Goal: Task Accomplishment & Management: Complete application form

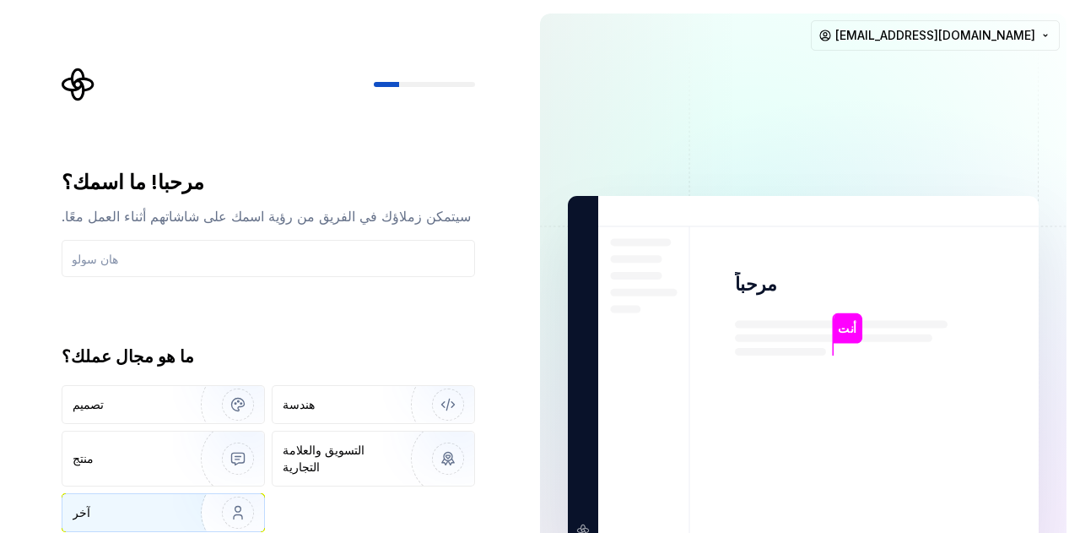
click at [174, 502] on img "button" at bounding box center [227, 512] width 108 height 113
click at [206, 246] on input "text" at bounding box center [269, 258] width 414 height 37
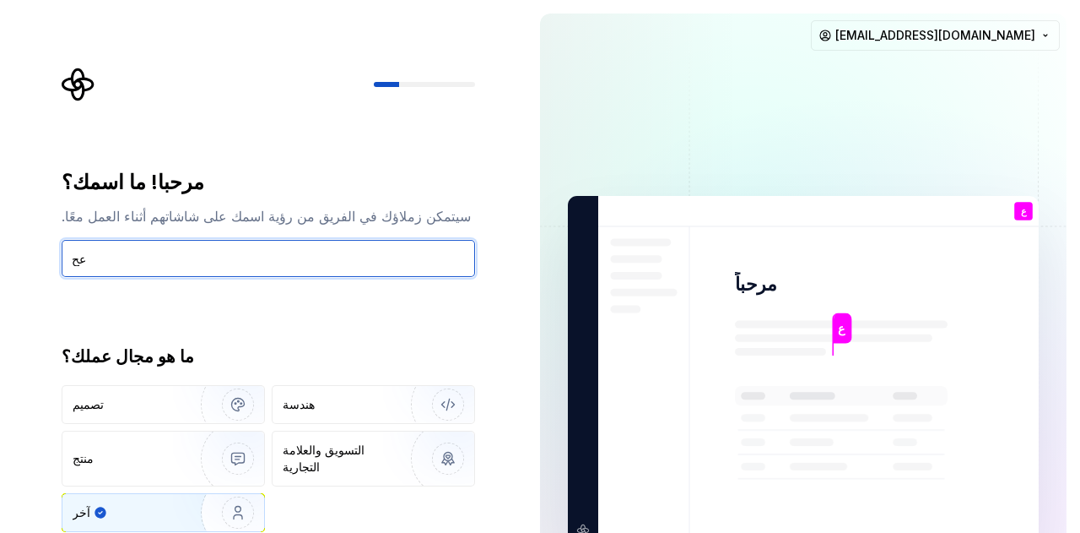
type input "ع"
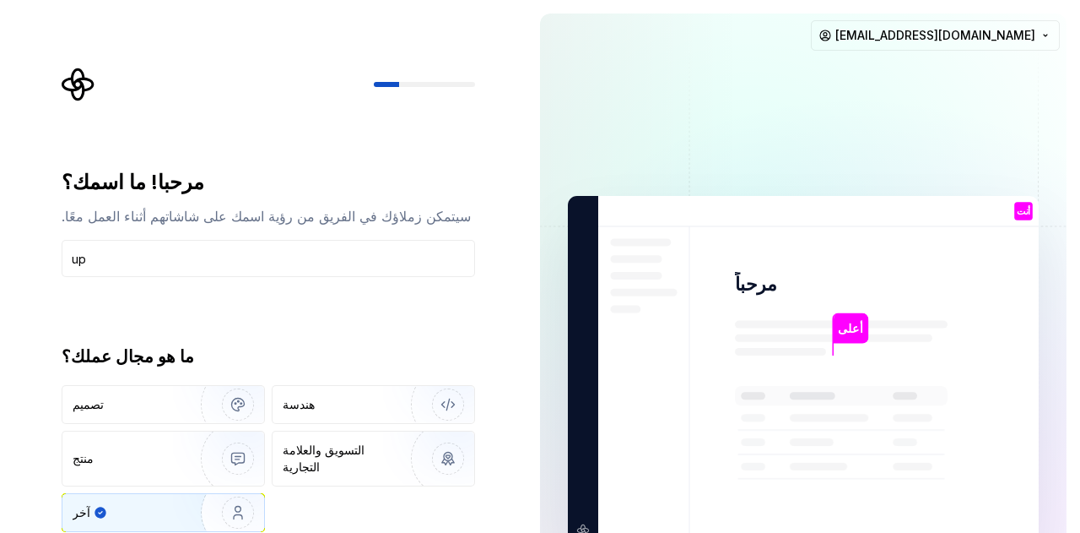
click at [280, 302] on div "مرحبا! ما اسمك؟ سيتمكن زملاؤك في الفريق من رؤية اسمك على شاشاتهم أثناء العمل مع…" at bounding box center [269, 350] width 414 height 363
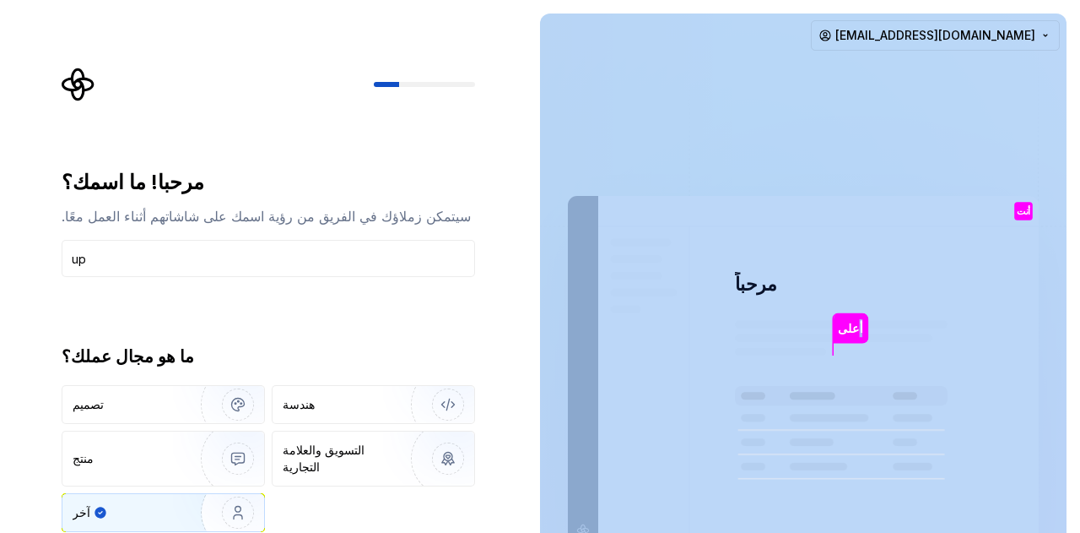
drag, startPoint x: 856, startPoint y: 322, endPoint x: 906, endPoint y: 279, distance: 65.9
click at [906, 279] on div "أعلى مرحباً أنت أنت ت ب +3 توماس بروك جيمي" at bounding box center [803, 370] width 471 height 349
click at [998, 236] on img at bounding box center [804, 371] width 684 height 798
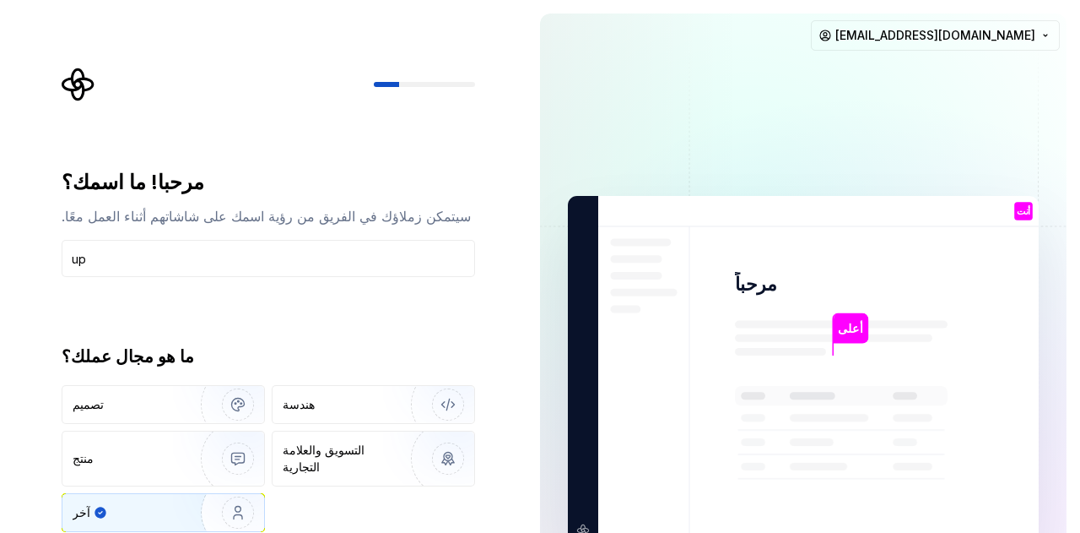
click at [1028, 214] on div "أنت" at bounding box center [1024, 224] width 26 height 21
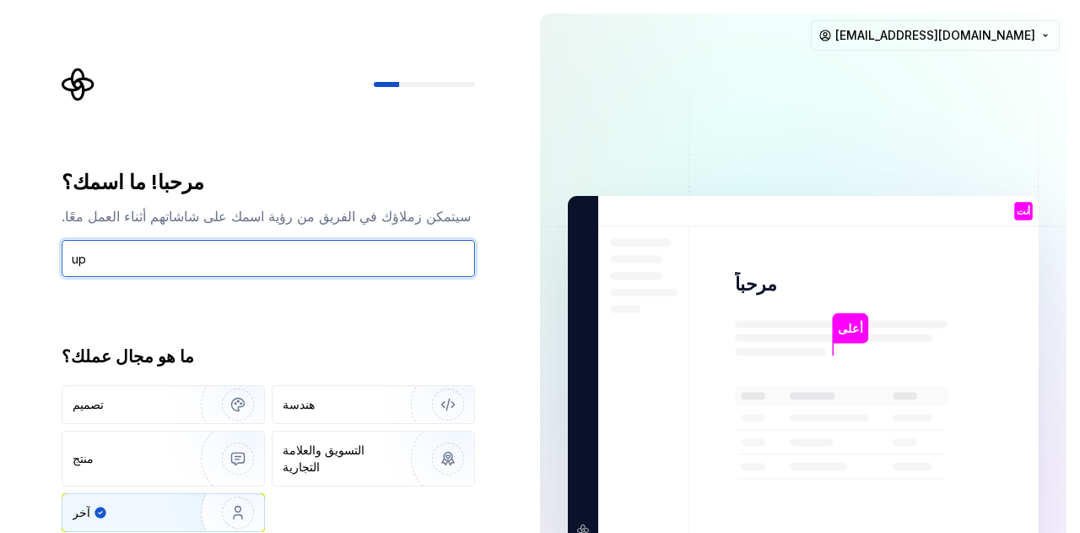
click at [312, 261] on input "up" at bounding box center [269, 258] width 414 height 37
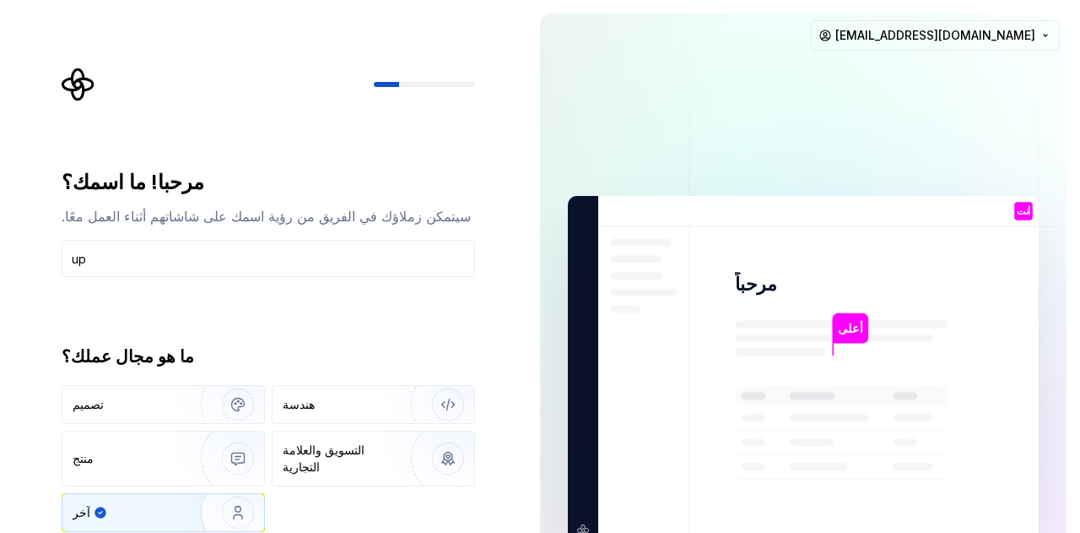
click at [222, 493] on img "button" at bounding box center [227, 512] width 108 height 113
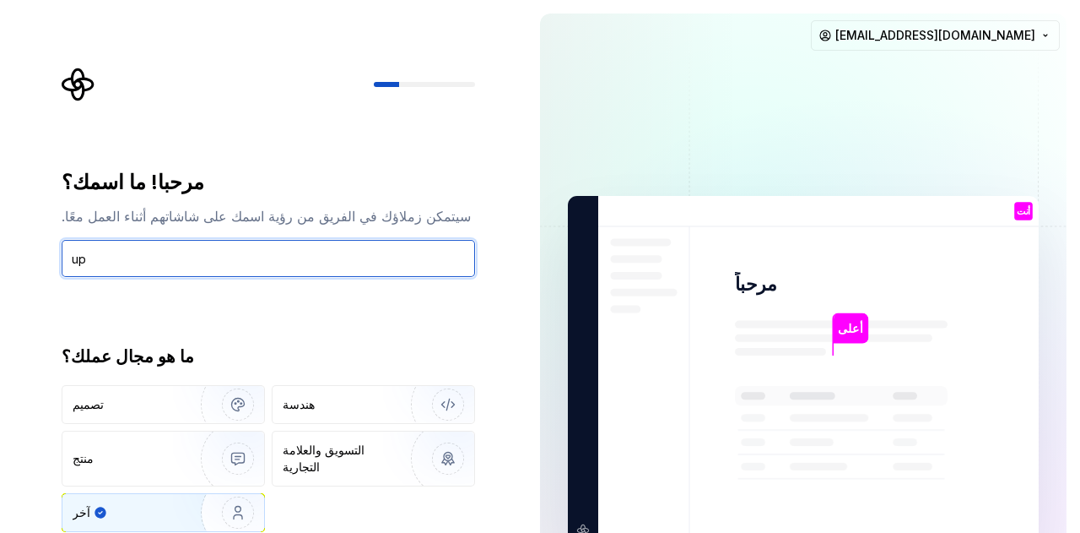
click at [326, 255] on input "up" at bounding box center [269, 258] width 414 height 37
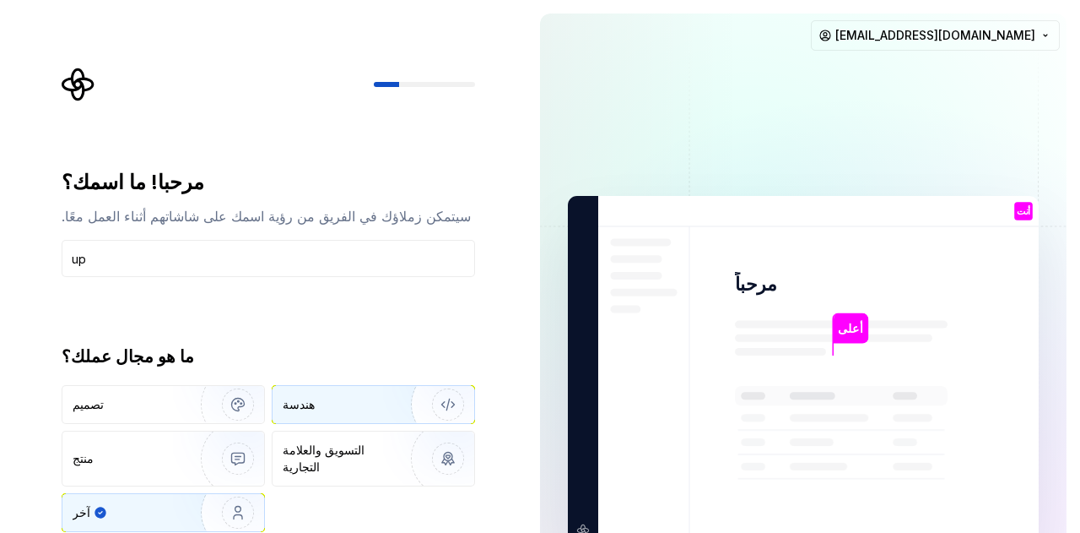
click at [302, 398] on font "هندسة" at bounding box center [299, 404] width 32 height 14
click at [187, 499] on img "button" at bounding box center [227, 512] width 108 height 113
click at [582, 525] on img at bounding box center [804, 371] width 684 height 798
click at [353, 268] on input "up" at bounding box center [269, 258] width 414 height 37
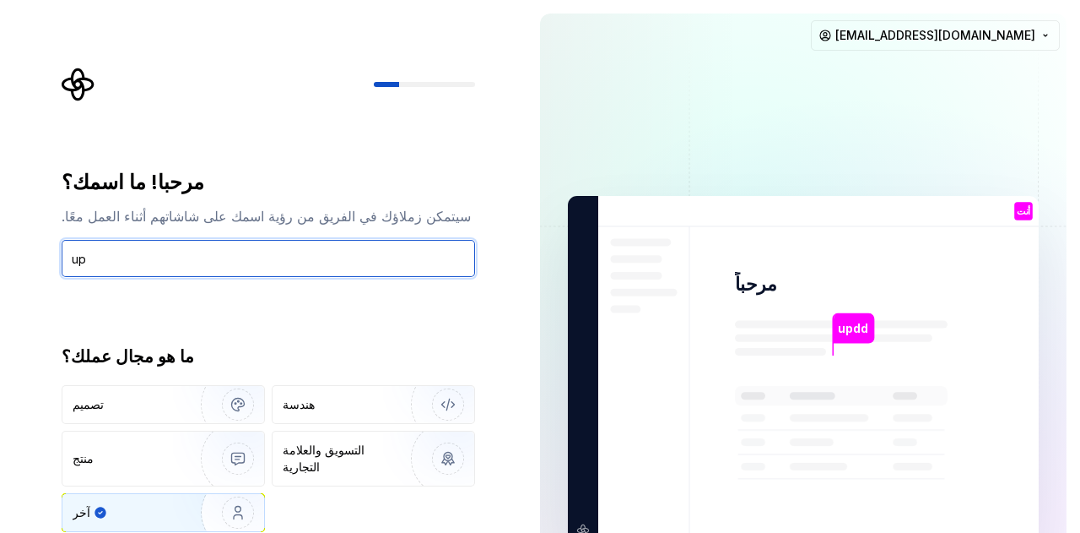
type input "u"
type input "ups"
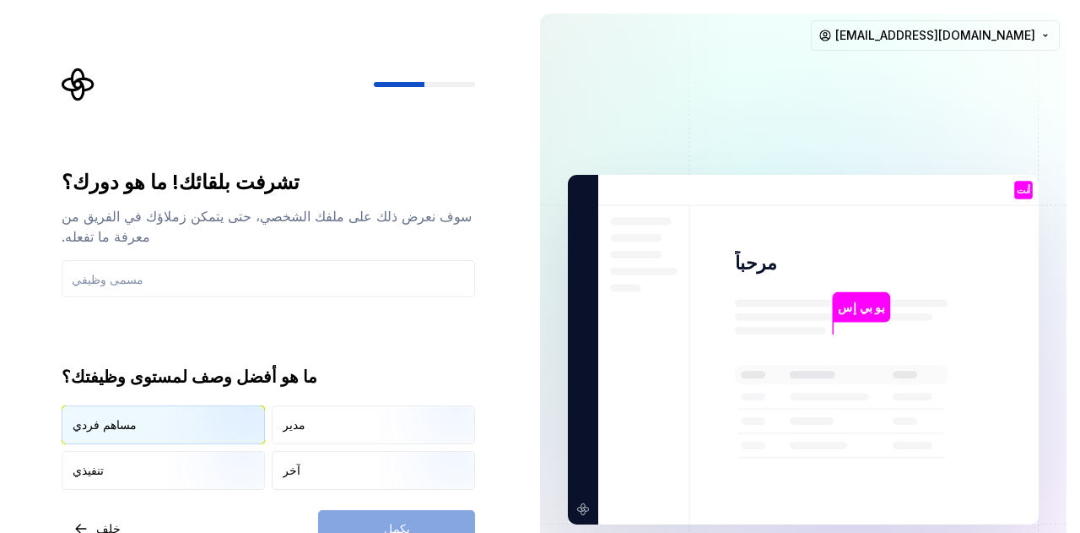
click at [176, 409] on img "button" at bounding box center [224, 445] width 108 height 113
click at [313, 452] on div "آخر" at bounding box center [374, 470] width 202 height 37
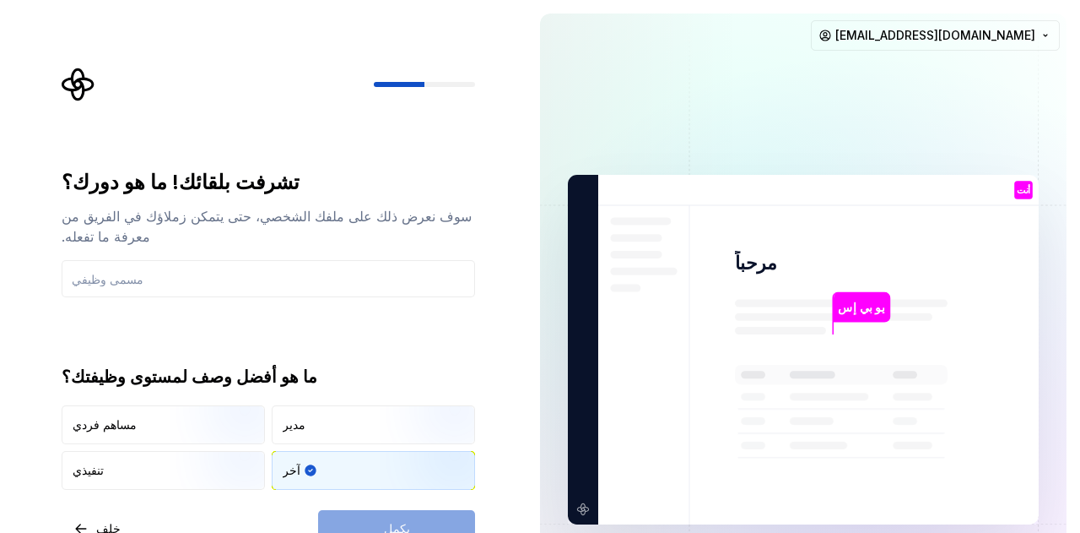
click at [351, 510] on div "يكمل" at bounding box center [396, 528] width 157 height 37
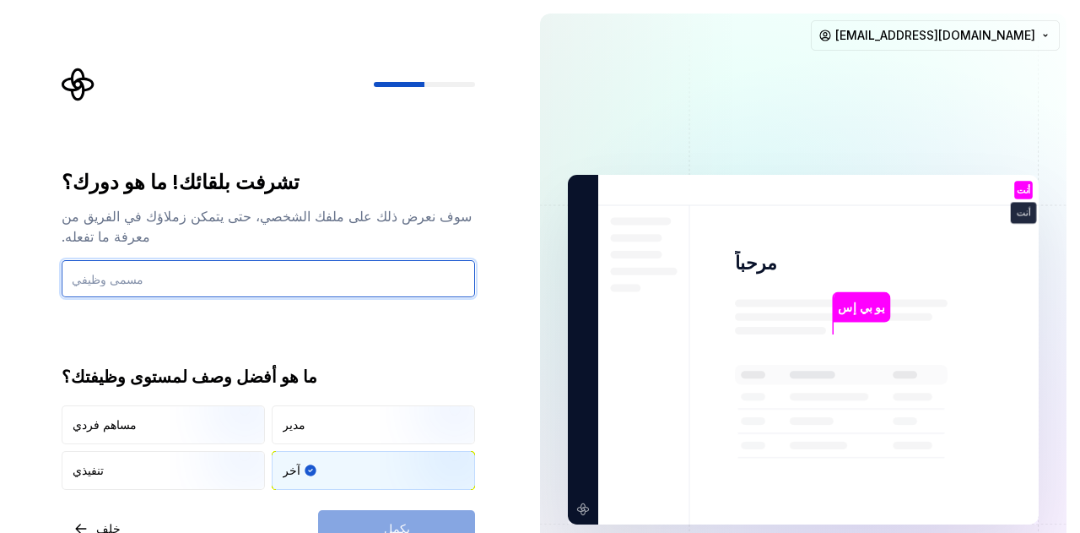
click at [312, 260] on input "text" at bounding box center [269, 278] width 414 height 37
type input "up"
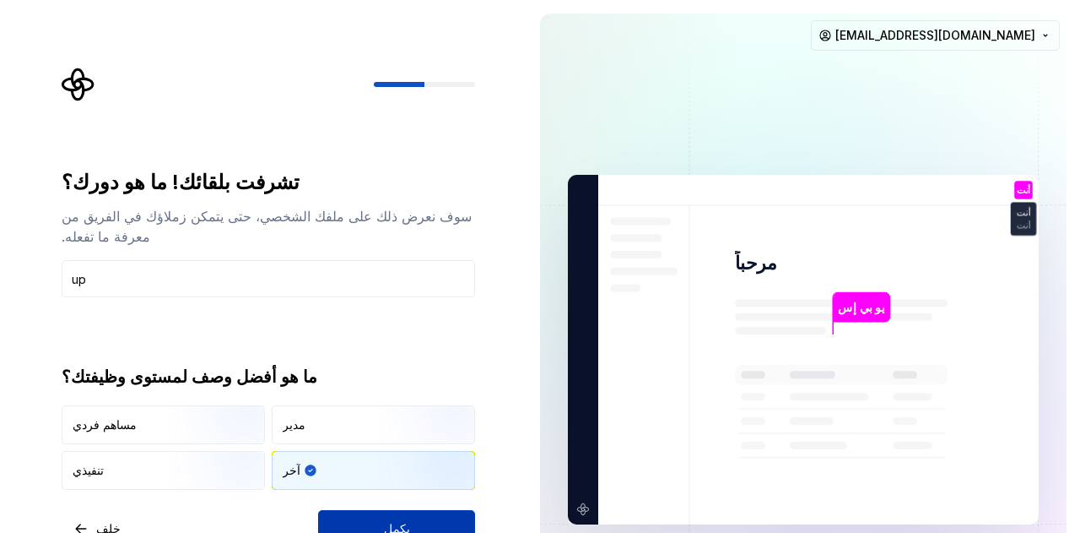
click at [401, 521] on font "يكمل" at bounding box center [397, 528] width 26 height 14
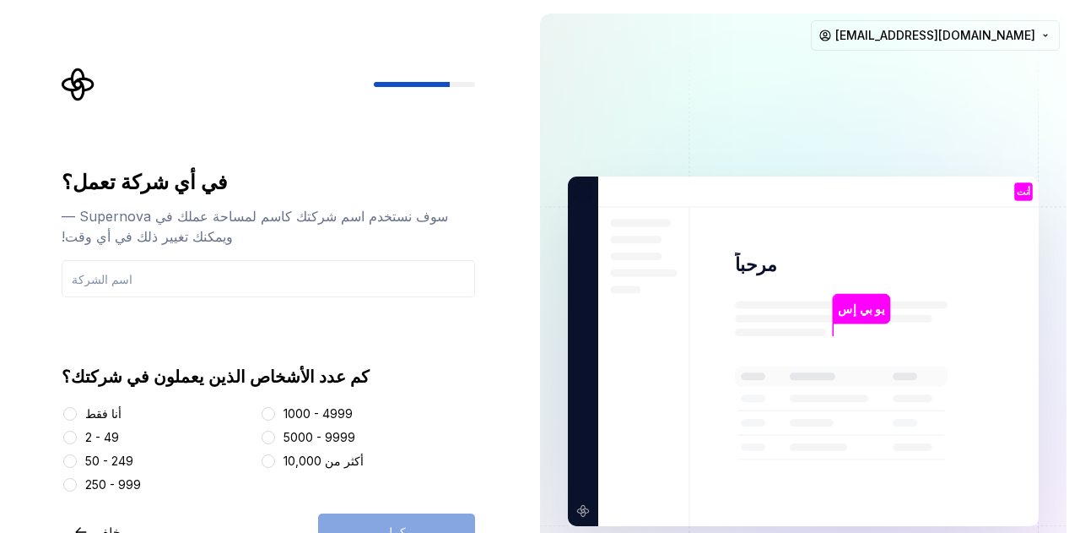
click at [78, 417] on div "أنا فقط" at bounding box center [158, 413] width 192 height 17
click at [71, 411] on button "أنا فقط" at bounding box center [70, 414] width 14 height 14
click at [360, 281] on input "text" at bounding box center [269, 278] width 414 height 37
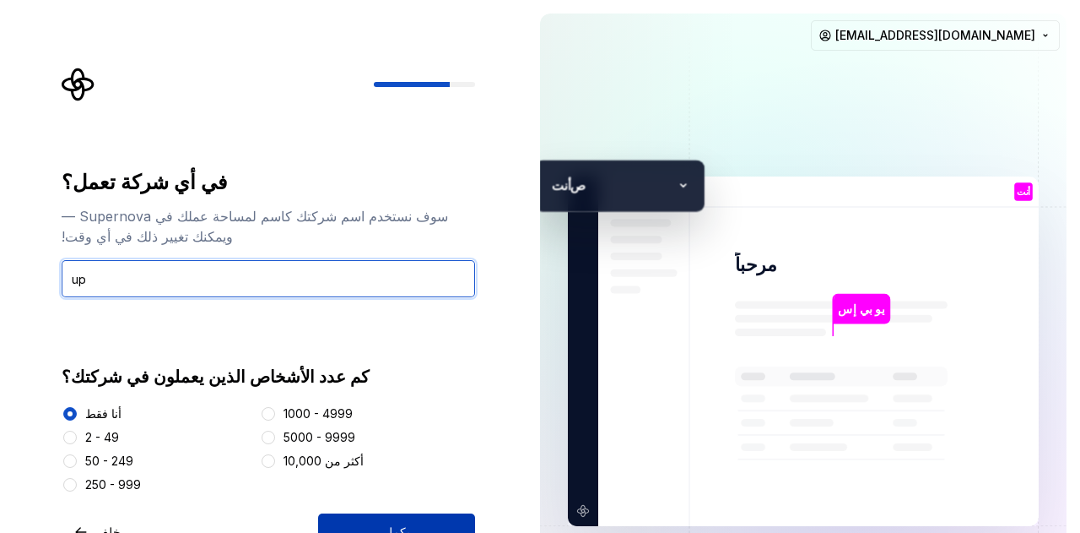
type input "up"
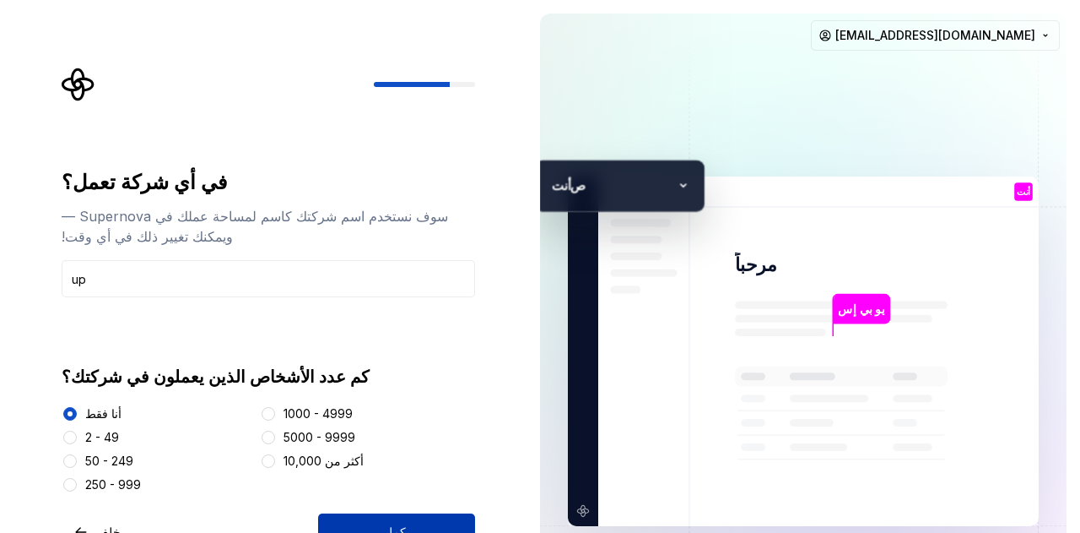
click at [371, 517] on button "يكمل" at bounding box center [396, 531] width 157 height 37
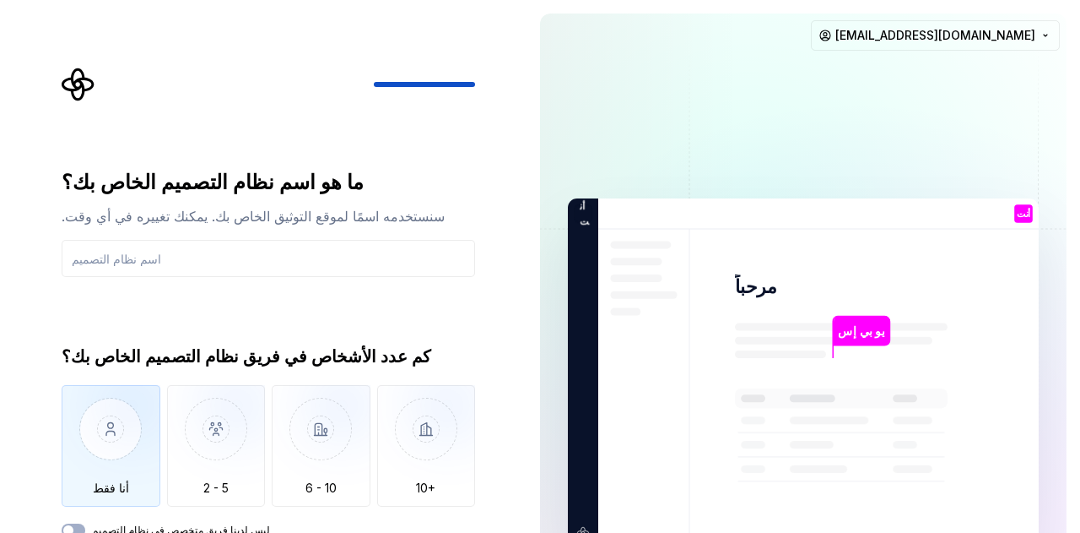
click at [116, 419] on img "button" at bounding box center [111, 441] width 99 height 113
click at [72, 526] on span "button" at bounding box center [68, 530] width 10 height 10
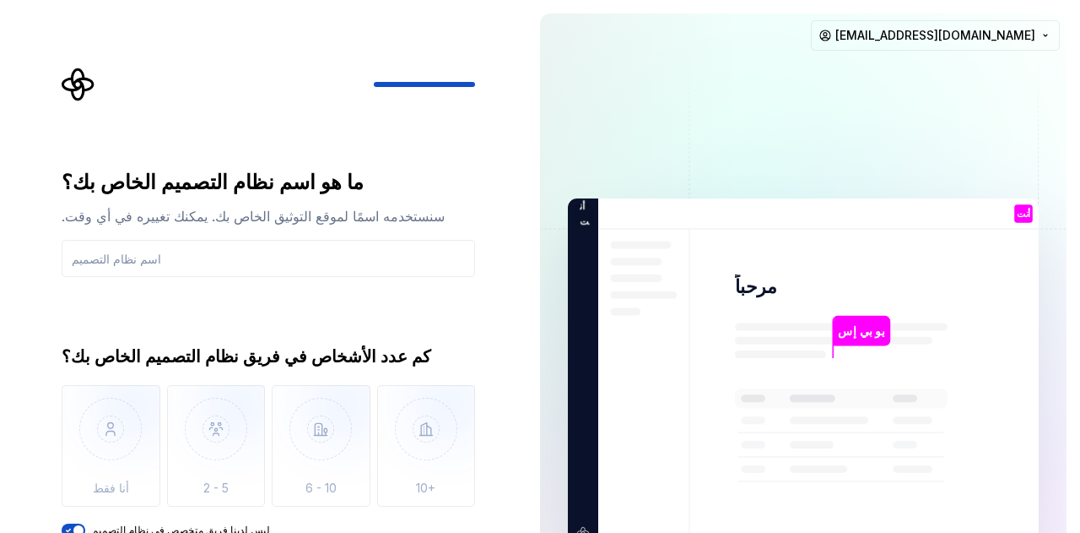
click at [76, 522] on div "كم عدد الأشخاص في فريق نظام التصميم الخاص بك؟ أنا فقط 2 - 5 6 - 10 10+ ليس لدين…" at bounding box center [269, 440] width 414 height 192
click at [208, 247] on input "text" at bounding box center [269, 258] width 414 height 37
click at [384, 309] on div "ما هو اسم نظام التصميم الخاص بك؟ سنستخدمه اسمًا لموقع التوثيق الخاص بك. يمكنك ت…" at bounding box center [269, 353] width 414 height 368
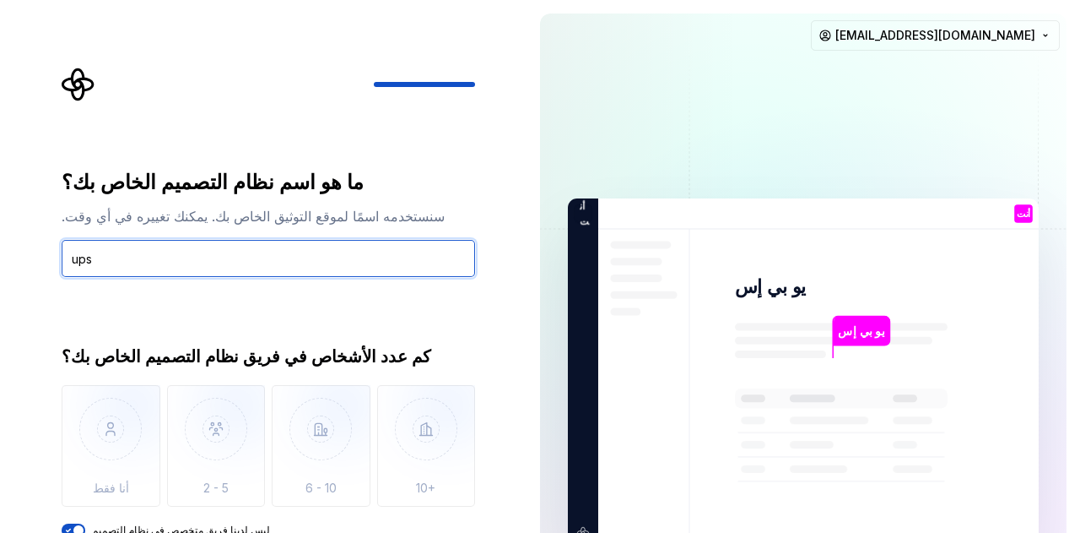
click at [399, 259] on input "ups" at bounding box center [269, 258] width 414 height 37
type input "u"
type input "html"
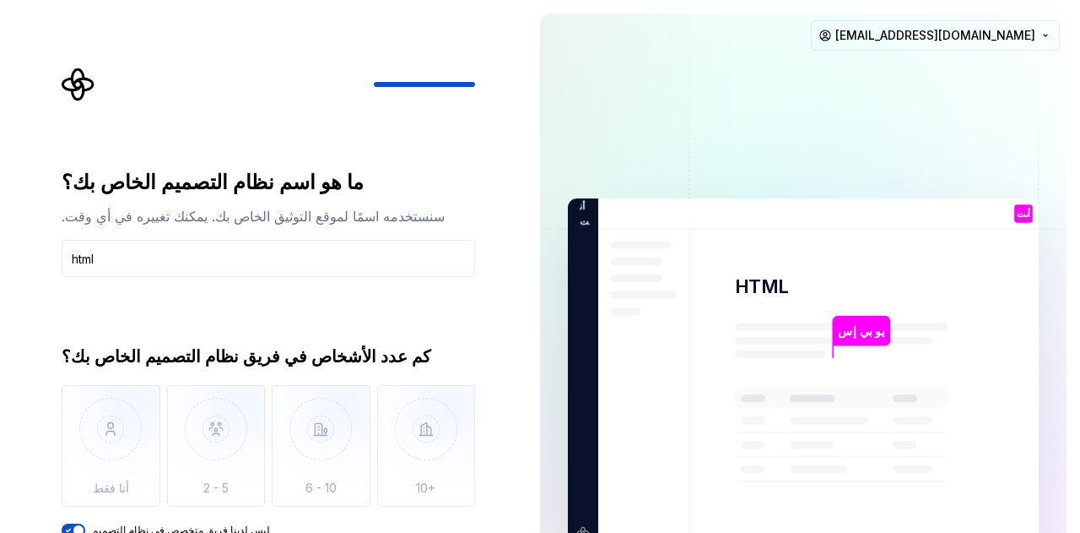
click at [397, 305] on div "ما هو اسم نظام التصميم الخاص بك؟ سنستخدمه اسمًا لموقع التوثيق الخاص بك. يمكنك ت…" at bounding box center [269, 353] width 414 height 368
click at [69, 528] on icon "button" at bounding box center [69, 530] width 14 height 10
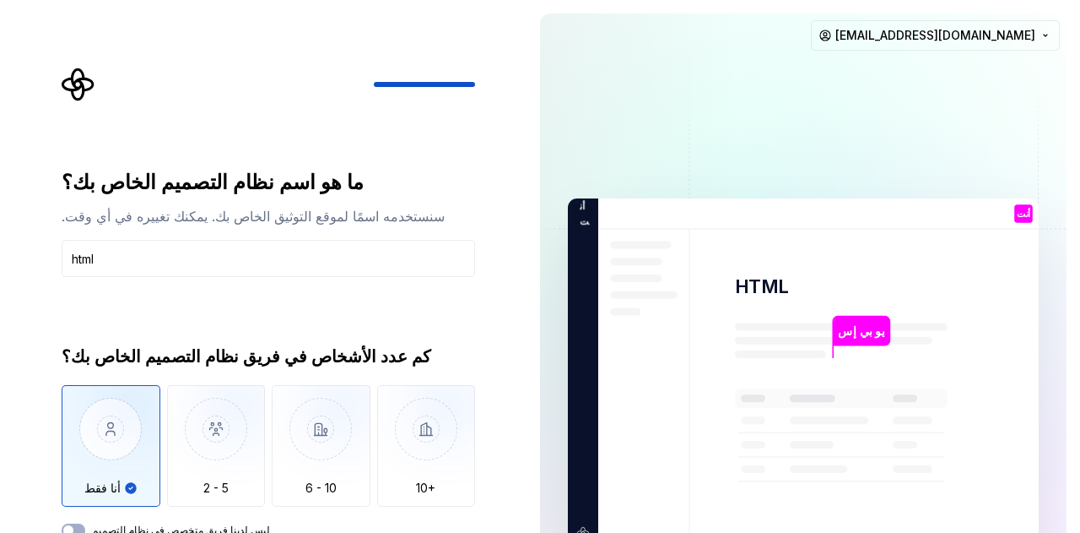
click at [106, 446] on img "button" at bounding box center [111, 441] width 99 height 113
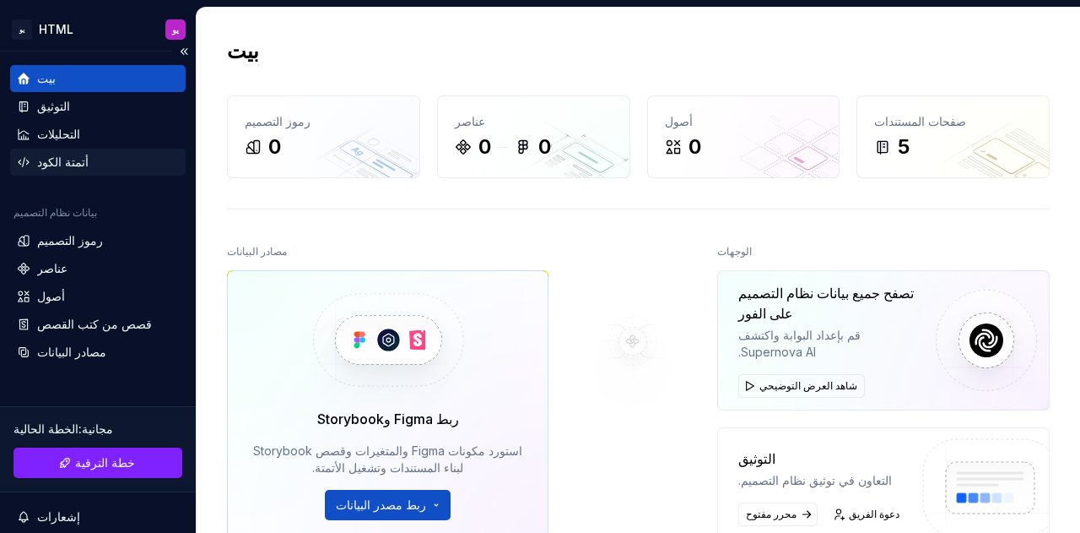
click at [74, 151] on div "أتمتة الكود" at bounding box center [98, 162] width 176 height 27
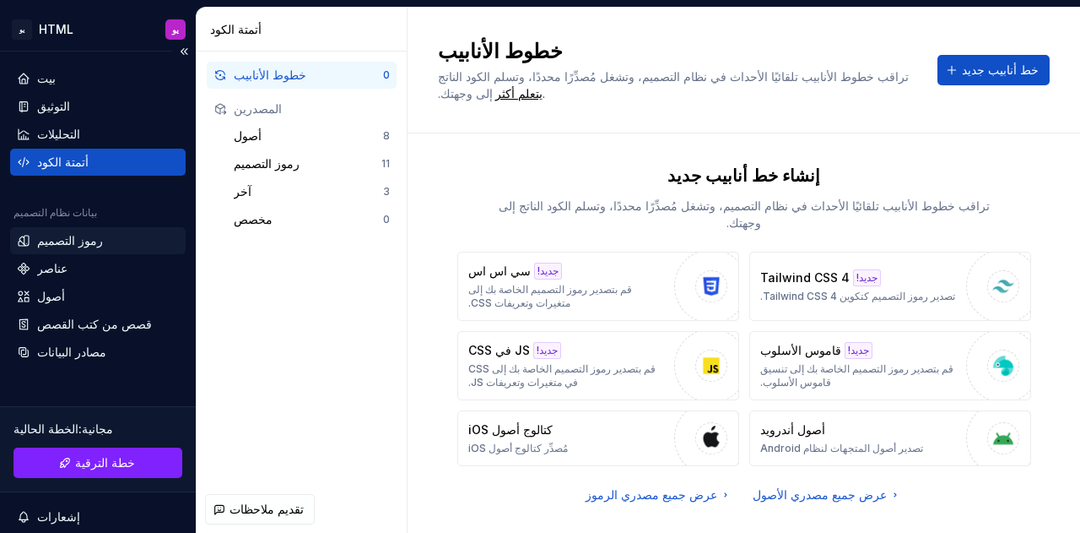
click at [130, 229] on div "رموز التصميم" at bounding box center [98, 240] width 176 height 27
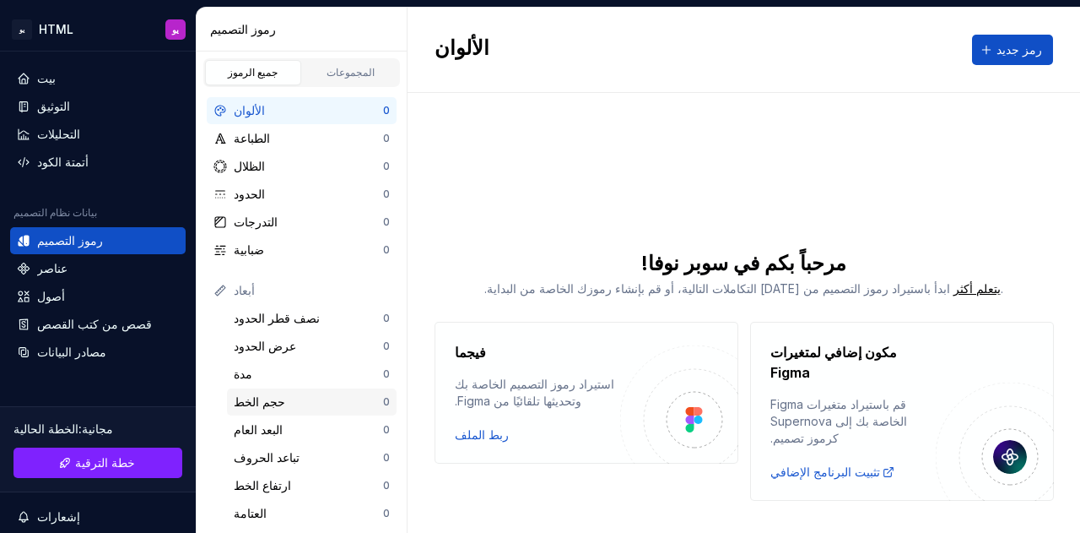
click at [280, 403] on div "حجم الخط" at bounding box center [308, 401] width 149 height 17
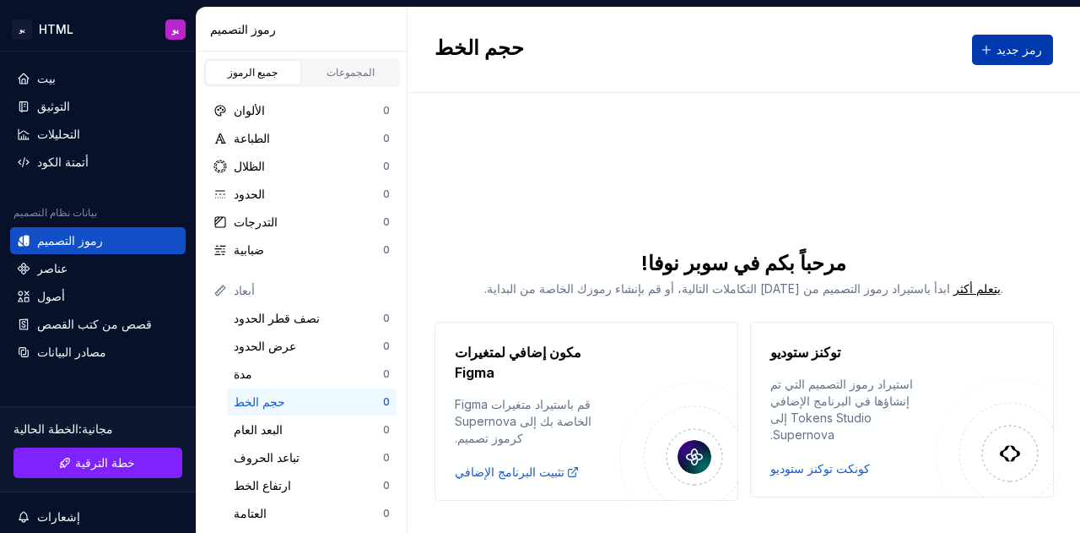
click at [1017, 53] on font "رمز جديد" at bounding box center [1020, 49] width 46 height 14
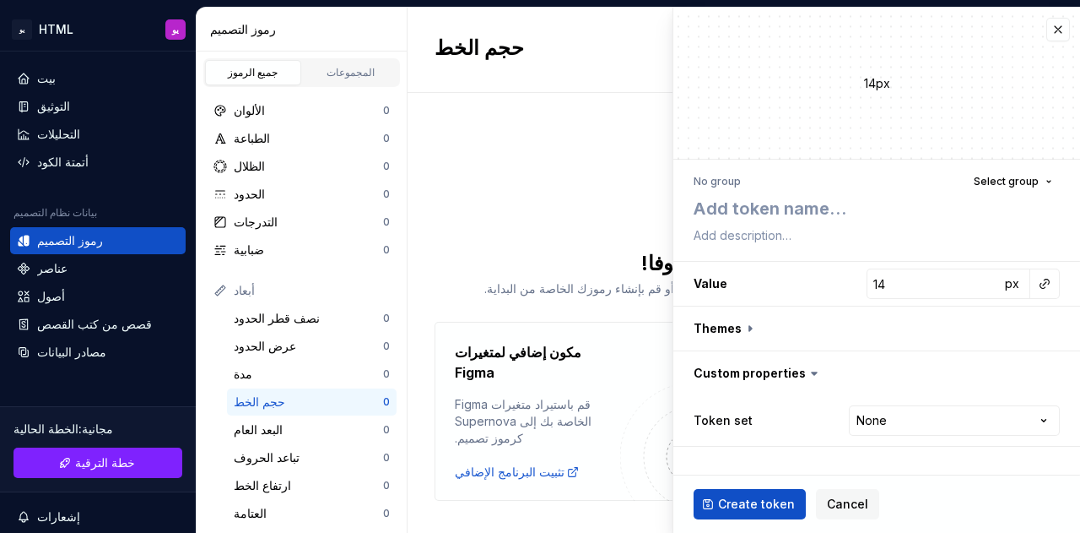
type textarea "*"
